Goal: Information Seeking & Learning: Learn about a topic

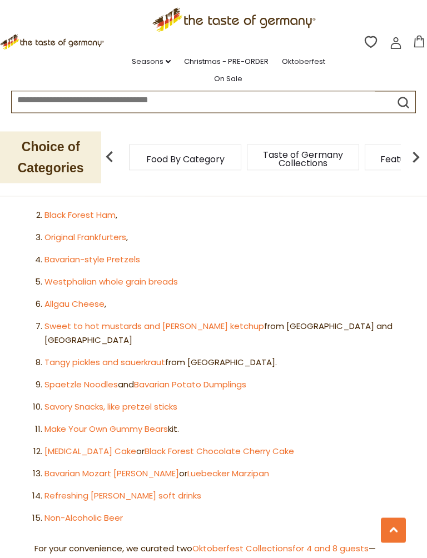
scroll to position [718, 0]
click at [76, 378] on link "Spaetzle Noodles" at bounding box center [80, 384] width 73 height 12
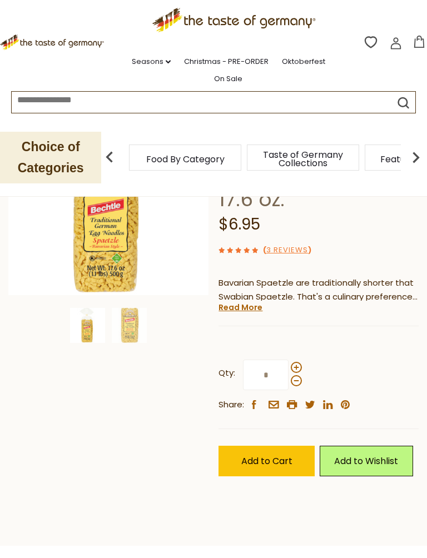
scroll to position [165, 0]
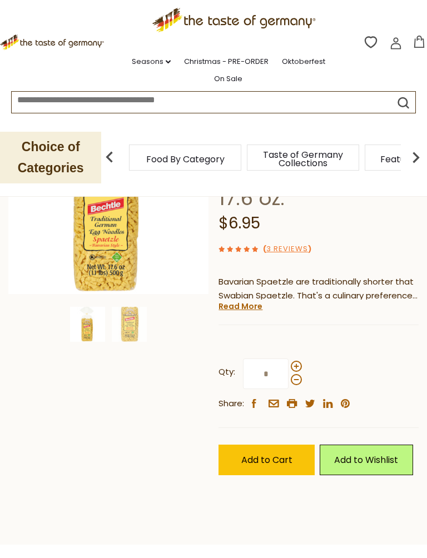
click at [245, 301] on link "Read More" at bounding box center [240, 306] width 44 height 11
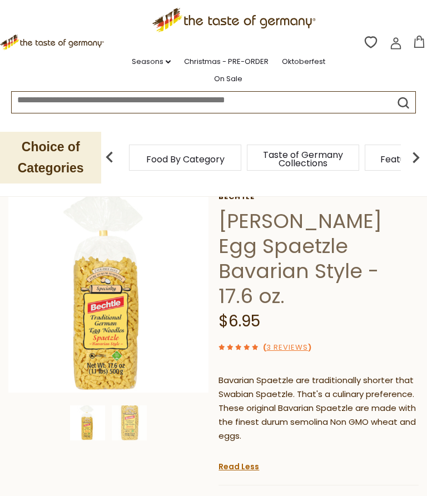
scroll to position [0, 0]
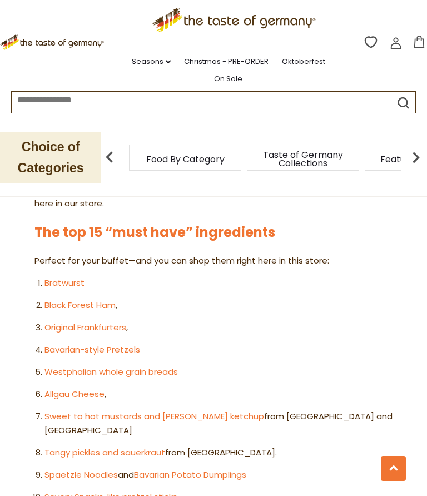
scroll to position [625, 0]
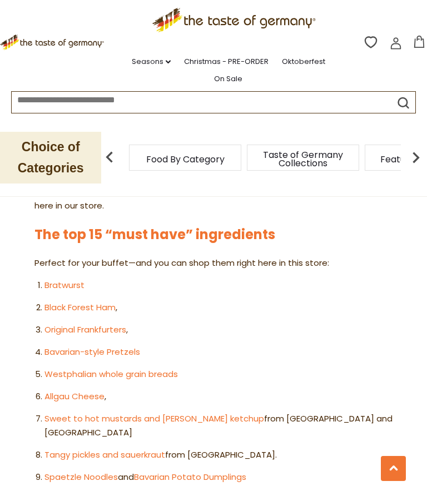
click at [128, 346] on link "Bavarian-style Pretzels" at bounding box center [92, 352] width 96 height 12
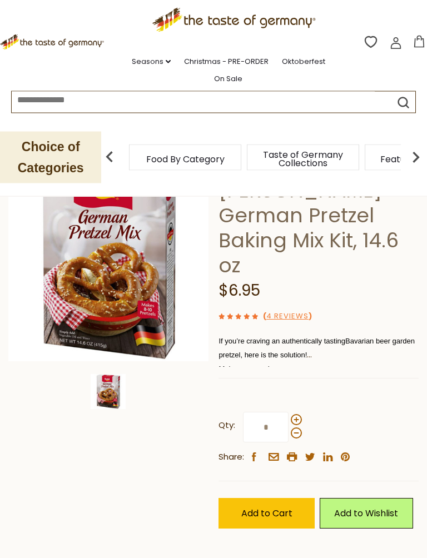
scroll to position [111, 0]
click at [302, 337] on span "avarian beer garden pretzel, here is the solution!" at bounding box center [316, 348] width 196 height 23
click at [279, 337] on span "avarian beer garden pretzel, here is the solution!" at bounding box center [316, 348] width 196 height 23
click at [236, 362] on p "Make your own!" at bounding box center [318, 369] width 200 height 14
click at [222, 350] on div "Kathi Kathi German Pretzel Baking Mix Kit, 14.6 oz $6.95 ( 4 Reviews ) If you’r…" at bounding box center [318, 357] width 200 height 392
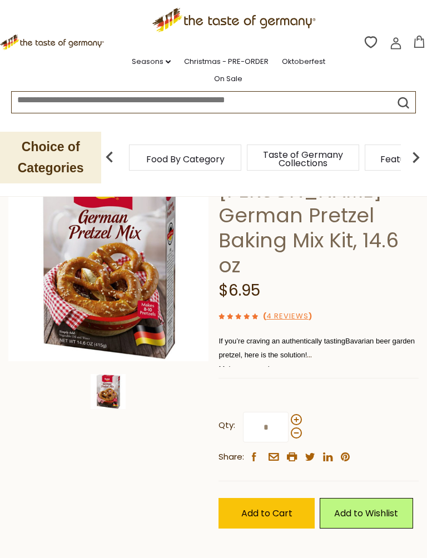
click at [308, 337] on span "avarian beer garden pretzel, here is the solution!" at bounding box center [316, 348] width 196 height 23
click at [300, 334] on p "If you’re craving an authentically tasting B avarian beer garden pretzel, here …" at bounding box center [318, 348] width 200 height 28
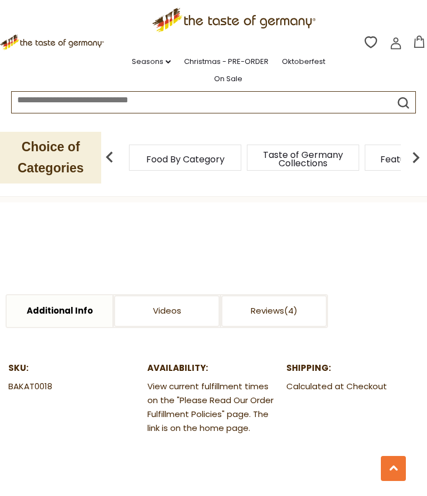
scroll to position [421, 0]
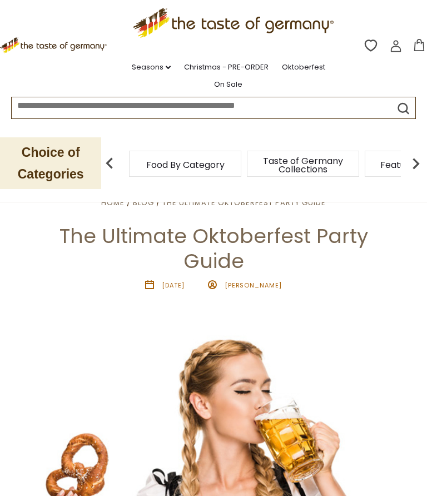
scroll to position [17, 0]
